Goal: Complete application form

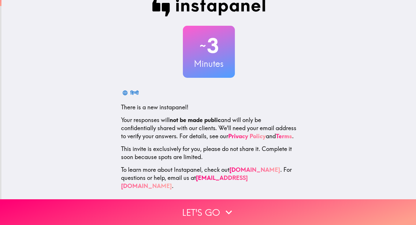
scroll to position [16, 0]
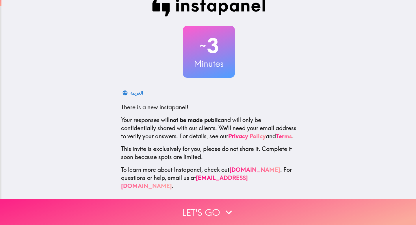
click at [234, 207] on button "Let's go" at bounding box center [208, 212] width 416 height 26
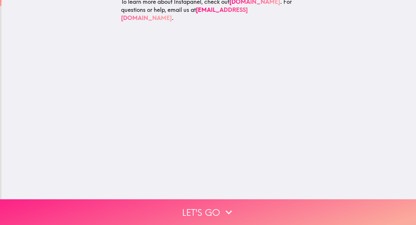
scroll to position [0, 0]
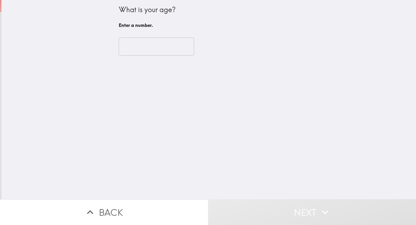
click at [130, 44] on input "number" at bounding box center [156, 47] width 75 height 18
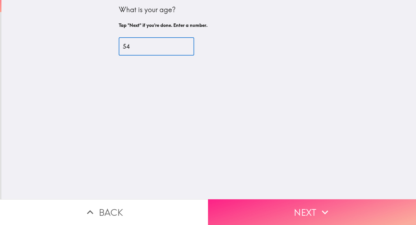
type input "54"
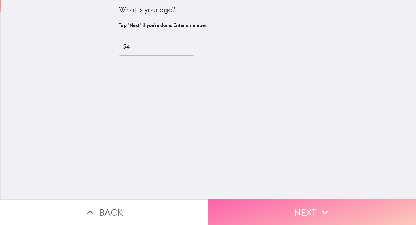
drag, startPoint x: 320, startPoint y: 207, endPoint x: 294, endPoint y: 196, distance: 27.6
click at [319, 206] on icon "button" at bounding box center [324, 212] width 13 height 13
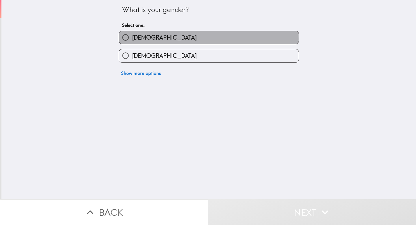
click at [133, 39] on span "[DEMOGRAPHIC_DATA]" at bounding box center [164, 37] width 65 height 8
click at [132, 39] on input "[DEMOGRAPHIC_DATA]" at bounding box center [125, 37] width 13 height 13
radio input "true"
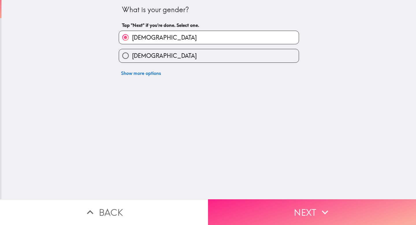
click at [268, 202] on button "Next" at bounding box center [312, 212] width 208 height 26
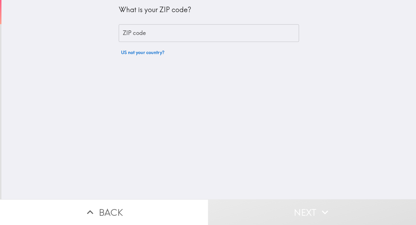
click at [154, 34] on input "ZIP code" at bounding box center [209, 33] width 180 height 18
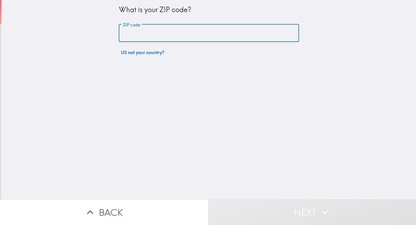
type input "90650"
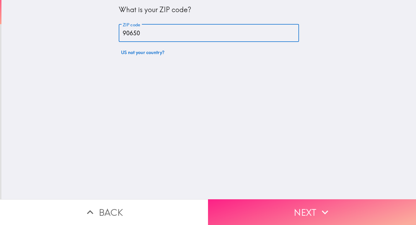
click at [281, 202] on button "Next" at bounding box center [312, 212] width 208 height 26
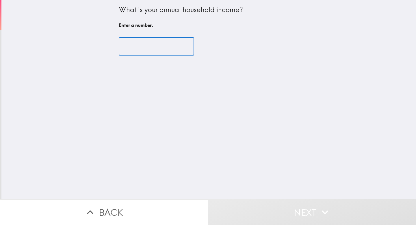
click at [163, 50] on input "number" at bounding box center [156, 47] width 75 height 18
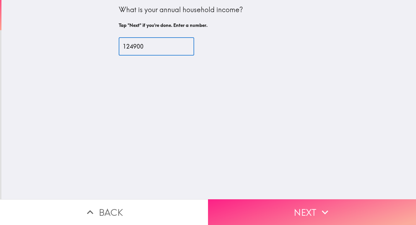
type input "124900"
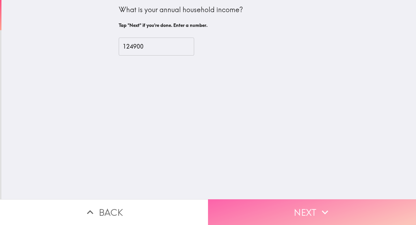
click at [278, 205] on button "Next" at bounding box center [312, 212] width 208 height 26
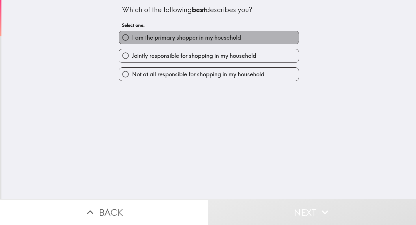
click at [178, 33] on label "I am the primary shopper in my household" at bounding box center [209, 37] width 180 height 13
click at [132, 33] on input "I am the primary shopper in my household" at bounding box center [125, 37] width 13 height 13
radio input "true"
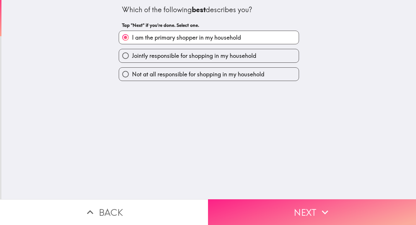
click at [282, 202] on button "Next" at bounding box center [312, 212] width 208 height 26
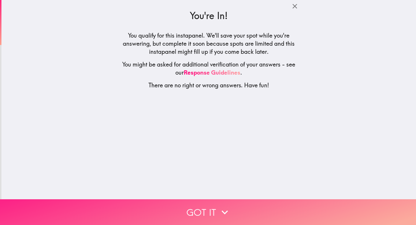
click at [208, 208] on button "Got it" at bounding box center [208, 212] width 416 height 26
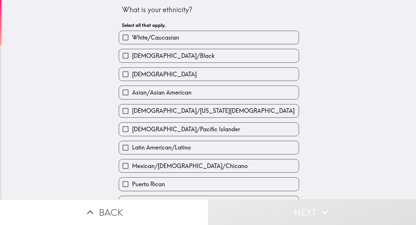
click at [160, 77] on label "[DEMOGRAPHIC_DATA]" at bounding box center [209, 74] width 180 height 13
click at [132, 77] on input "[DEMOGRAPHIC_DATA]" at bounding box center [125, 74] width 13 height 13
checkbox input "true"
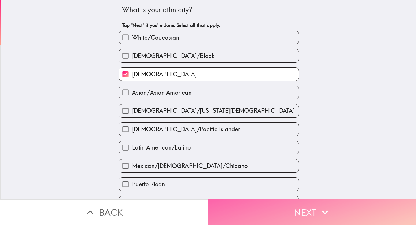
click at [269, 210] on button "Next" at bounding box center [312, 212] width 208 height 26
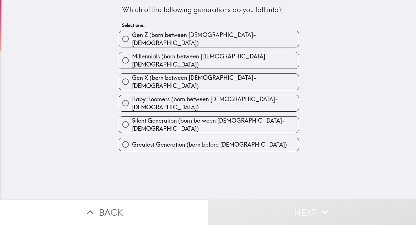
click at [136, 74] on span "Gen X (born between [DEMOGRAPHIC_DATA]-[DEMOGRAPHIC_DATA])" at bounding box center [215, 82] width 167 height 16
click at [132, 75] on input "Gen X (born between [DEMOGRAPHIC_DATA]-[DEMOGRAPHIC_DATA])" at bounding box center [125, 81] width 13 height 13
radio input "true"
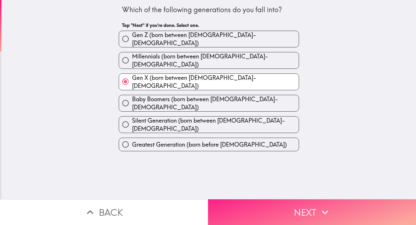
click at [269, 207] on button "Next" at bounding box center [312, 212] width 208 height 26
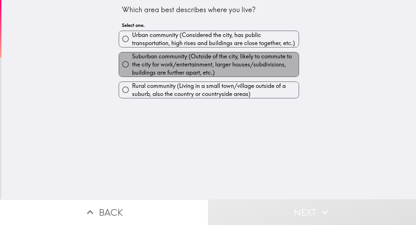
click at [146, 61] on span "Suburban community (Outside of the city, likely to commute to the city for work…" at bounding box center [215, 64] width 167 height 24
click at [132, 61] on input "Suburban community (Outside of the city, likely to commute to the city for work…" at bounding box center [125, 64] width 13 height 13
radio input "true"
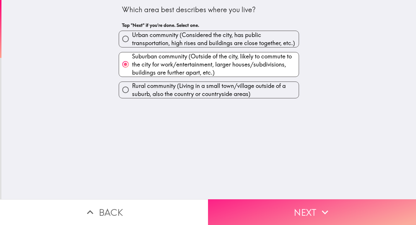
click at [279, 207] on button "Next" at bounding box center [312, 212] width 208 height 26
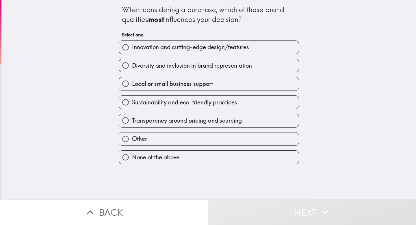
click at [123, 45] on input "Innovation and cutting-edge design/features" at bounding box center [125, 47] width 13 height 13
radio input "true"
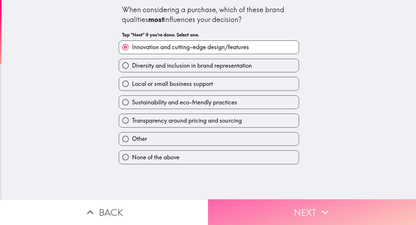
click at [276, 201] on button "Next" at bounding box center [312, 212] width 208 height 26
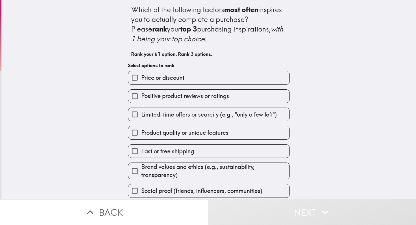
scroll to position [5, 0]
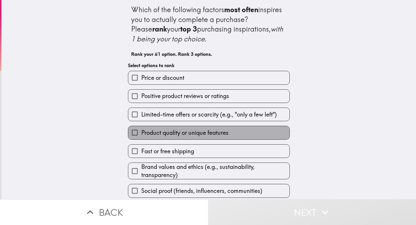
click at [141, 128] on span "Product quality or unique features" at bounding box center [184, 132] width 87 height 8
click at [141, 126] on input "Product quality or unique features" at bounding box center [134, 132] width 13 height 13
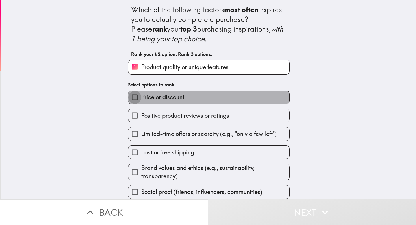
click at [129, 94] on input "Price or discount" at bounding box center [134, 97] width 13 height 13
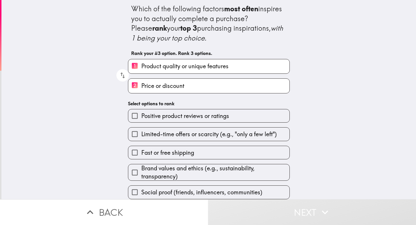
scroll to position [7, 0]
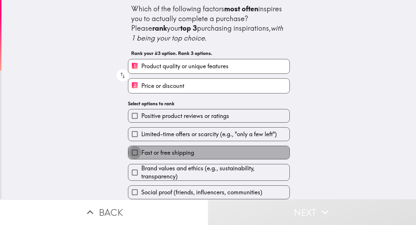
click at [131, 148] on input "Fast or free shipping" at bounding box center [134, 152] width 13 height 13
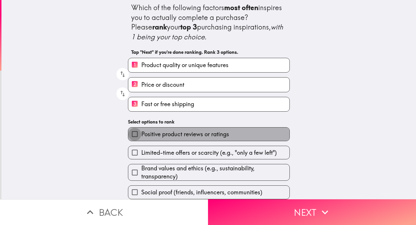
click at [135, 135] on input "Positive product reviews or ratings" at bounding box center [134, 133] width 13 height 13
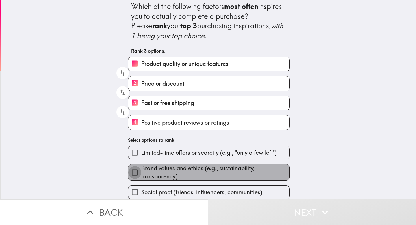
click at [131, 169] on input "Brand values and ethics (e.g., sustainability, transparency)" at bounding box center [134, 172] width 13 height 13
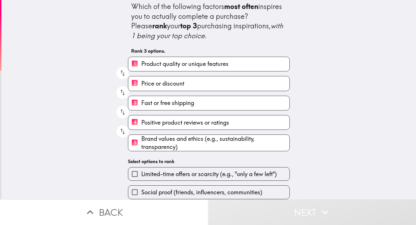
click at [128, 173] on input "Limited-time offers or scarcity (e.g., "only a few left")" at bounding box center [134, 173] width 13 height 13
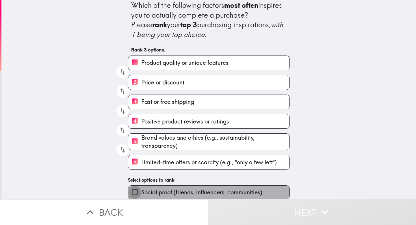
click at [129, 188] on input "Social proof (friends, influencers, communities)" at bounding box center [134, 191] width 13 height 13
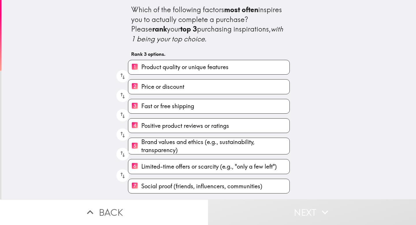
click at [316, 205] on button "Next" at bounding box center [312, 212] width 208 height 26
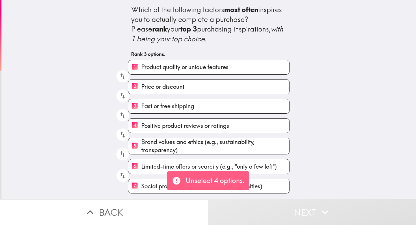
click at [128, 186] on input "7 Social proof (friends, influencers, communities)" at bounding box center [134, 186] width 13 height 14
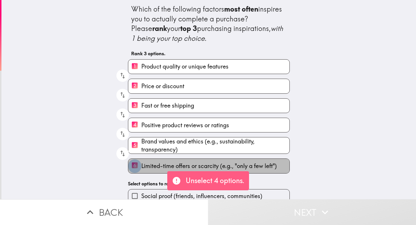
click at [128, 170] on input "6 Limited-time offers or scarcity (e.g., "only a few left")" at bounding box center [134, 165] width 13 height 14
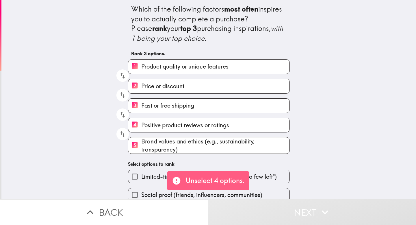
click at [133, 146] on input "5 Brand values and ethics (e.g., sustainability, transparency)" at bounding box center [134, 145] width 13 height 14
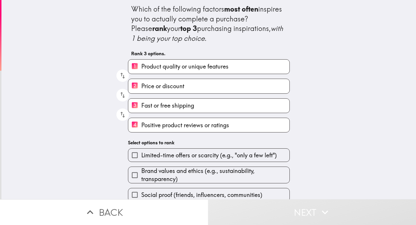
click at [132, 137] on div "Which of the following factors most often inspires you to actually complete a p…" at bounding box center [208, 100] width 185 height 202
click at [237, 125] on label "4 Positive product reviews or ratings" at bounding box center [208, 125] width 161 height 14
click at [141, 125] on input "4 Positive product reviews or ratings" at bounding box center [134, 125] width 13 height 14
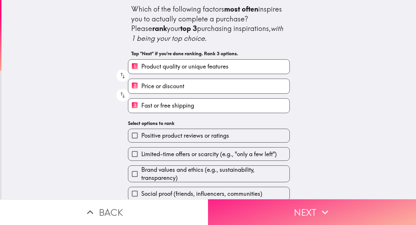
click at [287, 204] on button "Next" at bounding box center [312, 212] width 208 height 26
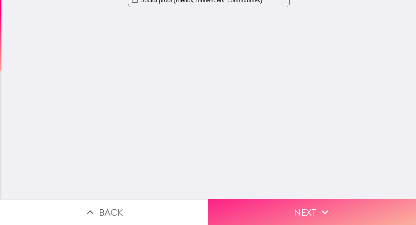
scroll to position [0, 0]
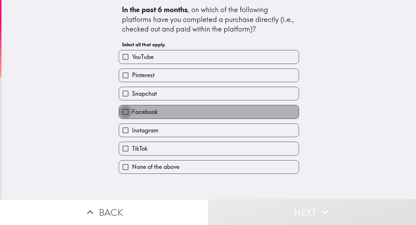
click at [121, 113] on input "Facebook" at bounding box center [125, 111] width 13 height 13
checkbox input "true"
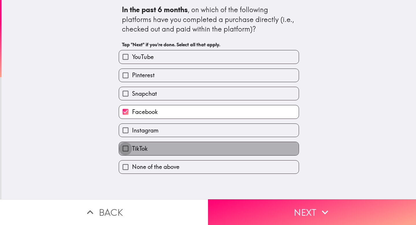
click at [122, 147] on input "TikTok" at bounding box center [125, 148] width 13 height 13
checkbox input "true"
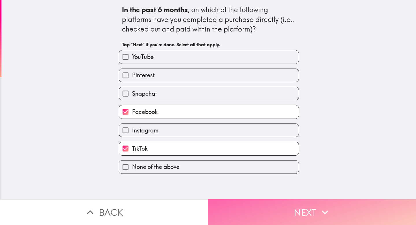
click at [327, 206] on icon "button" at bounding box center [324, 212] width 13 height 13
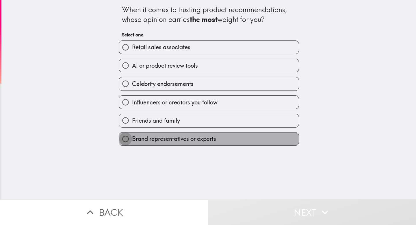
click at [119, 141] on input "Brand representatives or experts" at bounding box center [125, 138] width 13 height 13
radio input "true"
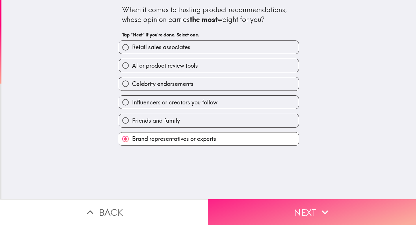
click at [262, 202] on button "Next" at bounding box center [312, 212] width 208 height 26
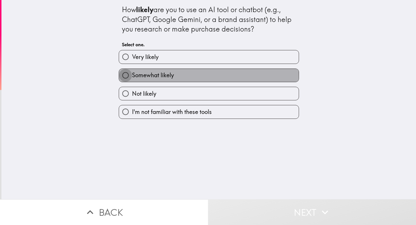
click at [127, 74] on input "Somewhat likely" at bounding box center [125, 75] width 13 height 13
radio input "true"
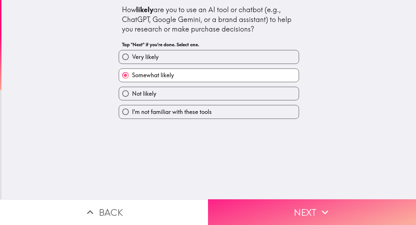
click at [265, 199] on button "Next" at bounding box center [312, 212] width 208 height 26
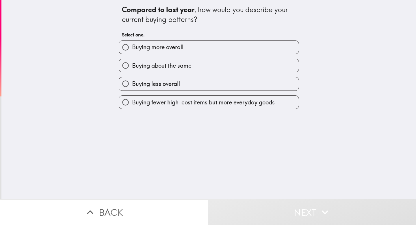
click at [157, 81] on span "Buying less overall" at bounding box center [156, 84] width 48 height 8
click at [132, 81] on input "Buying less overall" at bounding box center [125, 83] width 13 height 13
radio input "true"
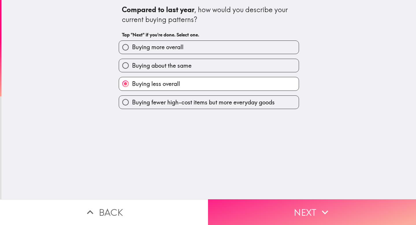
click at [250, 207] on button "Next" at bounding box center [312, 212] width 208 height 26
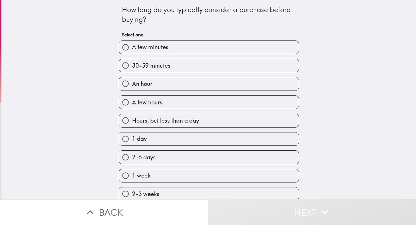
click at [132, 64] on span "30-59 minutes" at bounding box center [151, 65] width 38 height 8
click at [132, 64] on input "30-59 minutes" at bounding box center [125, 65] width 13 height 13
radio input "true"
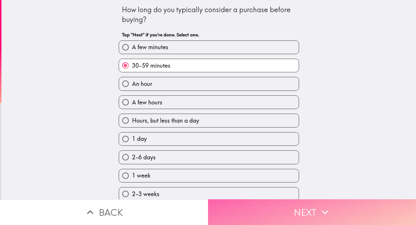
click at [287, 202] on button "Next" at bounding box center [312, 212] width 208 height 26
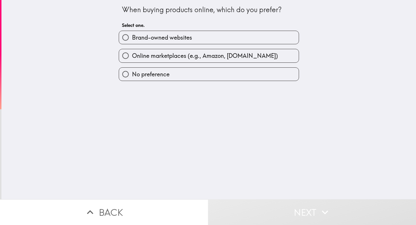
click at [121, 36] on input "Brand-owned websites" at bounding box center [125, 37] width 13 height 13
radio input "true"
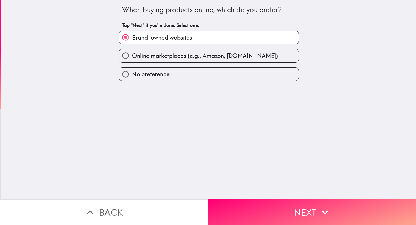
click at [154, 55] on span "Online marketplaces (e.g., Amazon, [DOMAIN_NAME])" at bounding box center [205, 56] width 146 height 8
click at [132, 55] on input "Online marketplaces (e.g., Amazon, [DOMAIN_NAME])" at bounding box center [125, 55] width 13 height 13
radio input "true"
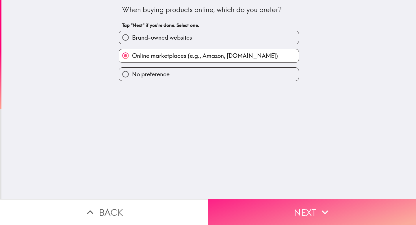
click at [266, 199] on button "Next" at bounding box center [312, 212] width 208 height 26
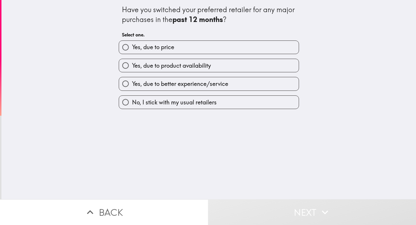
click at [119, 103] on input "No, I stick with my usual retailers" at bounding box center [125, 102] width 13 height 13
radio input "true"
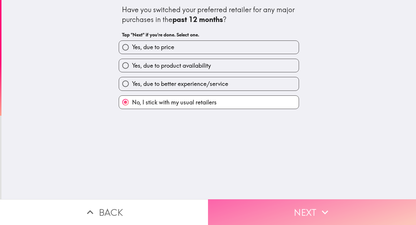
click at [273, 199] on button "Next" at bounding box center [312, 212] width 208 height 26
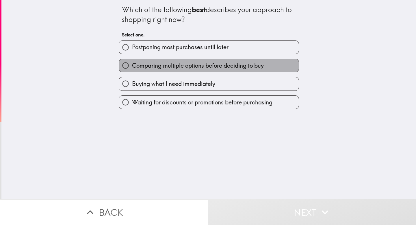
click at [133, 59] on label "Comparing multiple options before deciding to buy" at bounding box center [209, 65] width 180 height 13
click at [132, 59] on input "Comparing multiple options before deciding to buy" at bounding box center [125, 65] width 13 height 13
radio input "true"
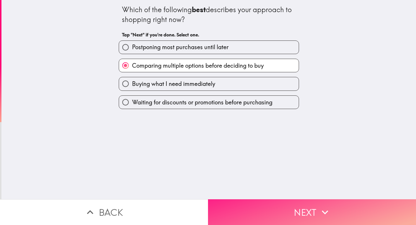
drag, startPoint x: 260, startPoint y: 203, endPoint x: 260, endPoint y: 199, distance: 3.8
click at [260, 202] on button "Next" at bounding box center [312, 212] width 208 height 26
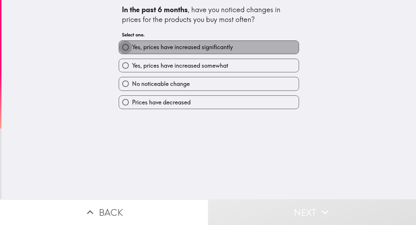
click at [126, 53] on input "Yes, prices have increased significantly" at bounding box center [125, 47] width 13 height 13
radio input "true"
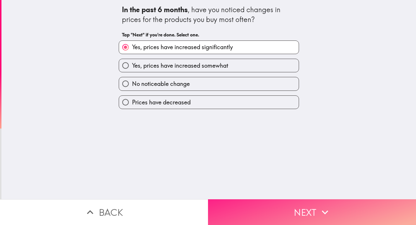
click at [262, 210] on button "Next" at bounding box center [312, 212] width 208 height 26
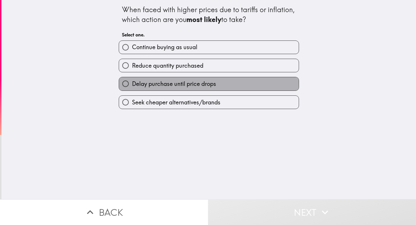
click at [133, 82] on span "Delay purchase until price drops" at bounding box center [174, 84] width 84 height 8
click at [132, 82] on input "Delay purchase until price drops" at bounding box center [125, 83] width 13 height 13
radio input "true"
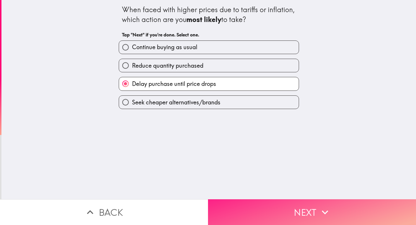
click at [273, 202] on button "Next" at bounding box center [312, 212] width 208 height 26
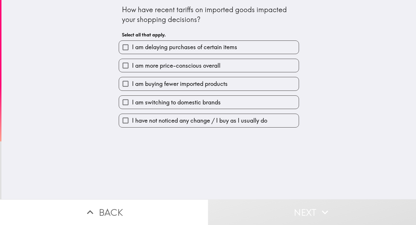
click at [143, 47] on span "I am delaying purchases of certain items" at bounding box center [184, 47] width 105 height 8
click at [132, 47] on input "I am delaying purchases of certain items" at bounding box center [125, 47] width 13 height 13
checkbox input "true"
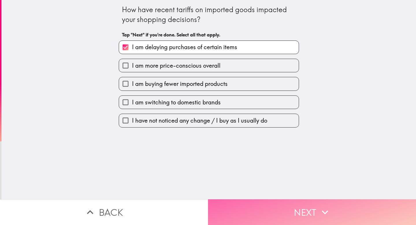
click at [272, 204] on button "Next" at bounding box center [312, 212] width 208 height 26
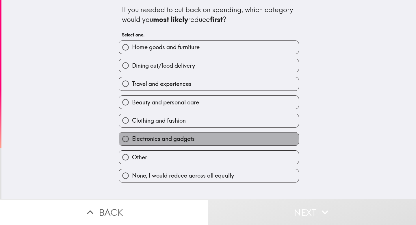
click at [188, 139] on span "Electronics and gadgets" at bounding box center [163, 139] width 63 height 8
click at [132, 139] on input "Electronics and gadgets" at bounding box center [125, 138] width 13 height 13
radio input "true"
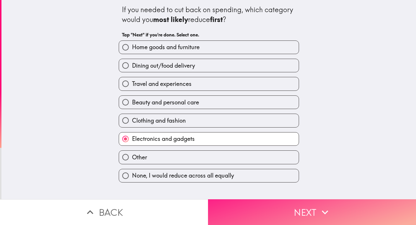
click at [295, 207] on button "Next" at bounding box center [312, 212] width 208 height 26
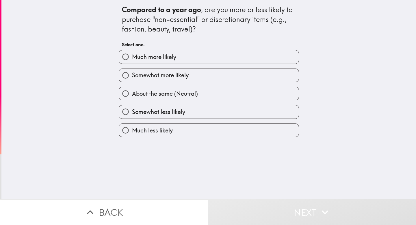
click at [136, 94] on span "About the same (Neutral)" at bounding box center [165, 93] width 66 height 8
click at [132, 94] on input "About the same (Neutral)" at bounding box center [125, 93] width 13 height 13
radio input "true"
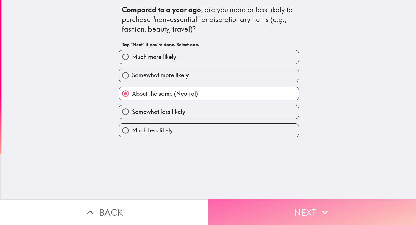
click at [257, 204] on button "Next" at bounding box center [312, 212] width 208 height 26
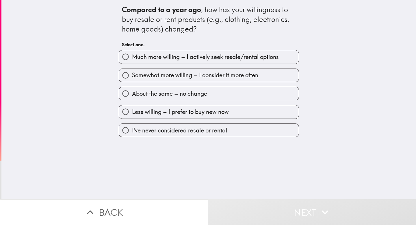
click at [132, 94] on span "About the same – no change" at bounding box center [169, 93] width 75 height 8
click at [131, 94] on input "About the same – no change" at bounding box center [125, 93] width 13 height 13
radio input "true"
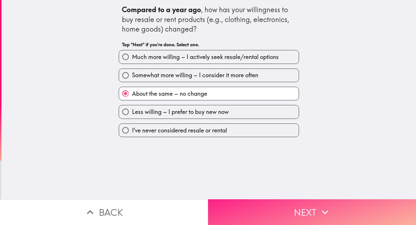
click at [245, 201] on button "Next" at bounding box center [312, 212] width 208 height 26
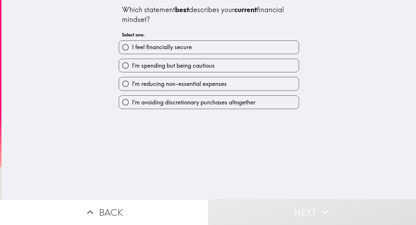
click at [132, 67] on span "I'm spending but being cautious" at bounding box center [173, 65] width 83 height 8
click at [131, 67] on input "I'm spending but being cautious" at bounding box center [125, 65] width 13 height 13
radio input "true"
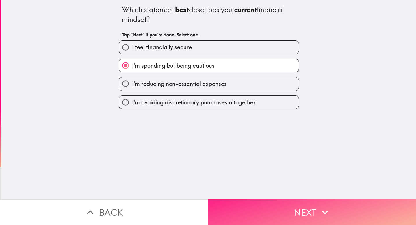
click at [253, 206] on button "Next" at bounding box center [312, 212] width 208 height 26
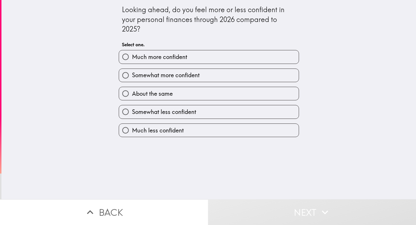
click at [128, 89] on label "About the same" at bounding box center [209, 93] width 180 height 13
click at [128, 89] on input "About the same" at bounding box center [125, 93] width 13 height 13
radio input "true"
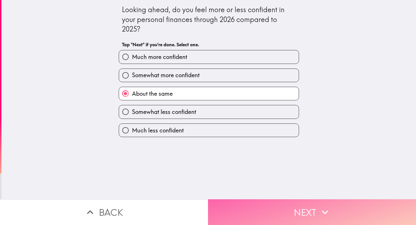
click at [245, 204] on button "Next" at bounding box center [312, 212] width 208 height 26
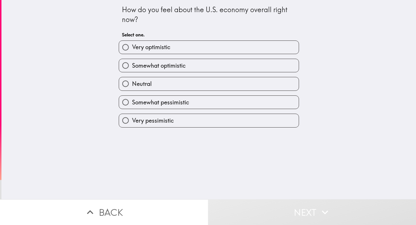
click at [127, 117] on input "Very pessimistic" at bounding box center [125, 120] width 13 height 13
radio input "true"
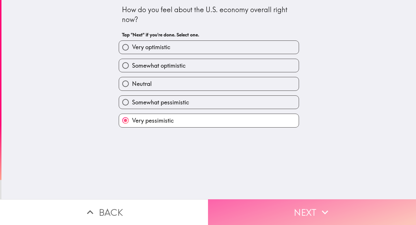
click at [258, 209] on button "Next" at bounding box center [312, 212] width 208 height 26
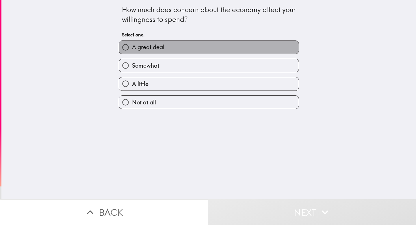
click at [150, 43] on label "A great deal" at bounding box center [209, 47] width 180 height 13
click at [132, 43] on input "A great deal" at bounding box center [125, 47] width 13 height 13
radio input "true"
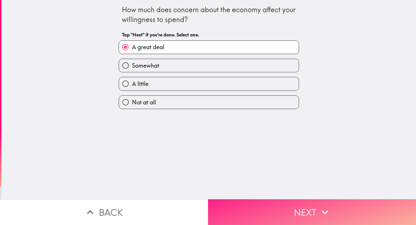
click at [276, 205] on button "Next" at bounding box center [312, 212] width 208 height 26
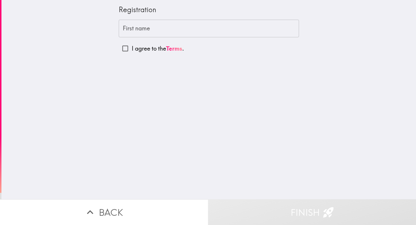
click at [132, 29] on input "First name" at bounding box center [209, 29] width 180 height 18
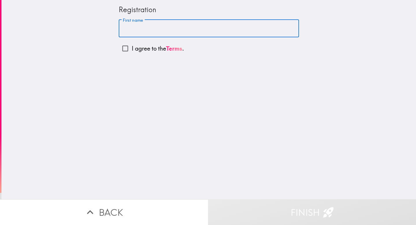
type input "[PERSON_NAME]"
click at [120, 48] on input "I agree to the Terms ." at bounding box center [125, 48] width 13 height 13
checkbox input "true"
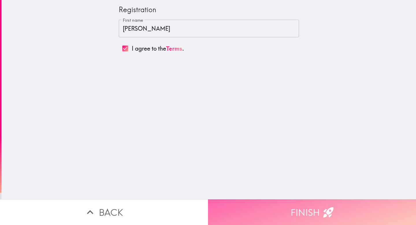
click at [281, 206] on button "Finish" at bounding box center [312, 212] width 208 height 26
